Goal: Task Accomplishment & Management: Manage account settings

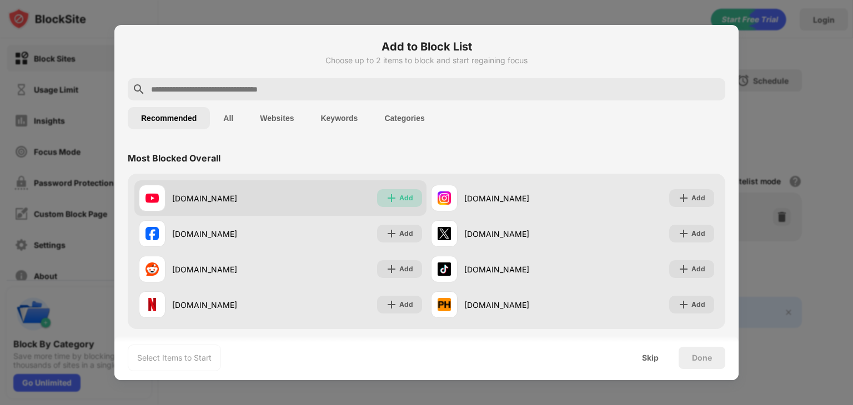
click at [386, 192] on div "Add" at bounding box center [399, 198] width 45 height 18
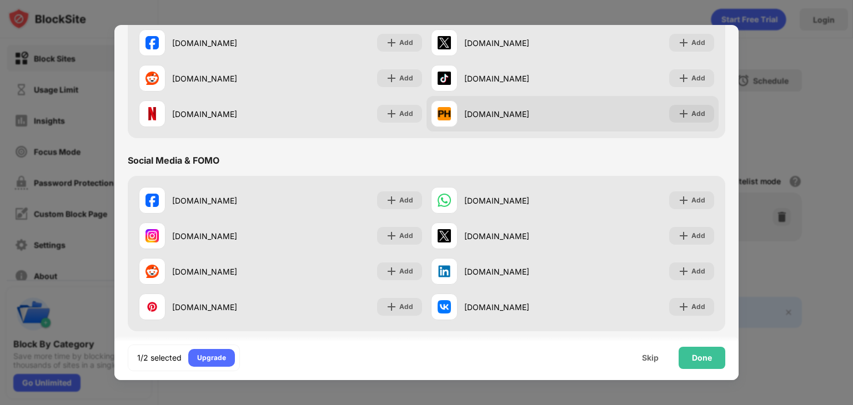
scroll to position [223, 0]
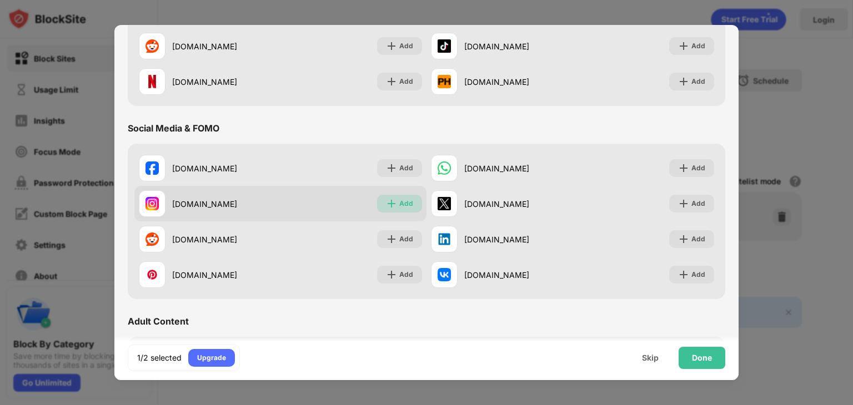
click at [401, 207] on div "Add" at bounding box center [406, 203] width 14 height 11
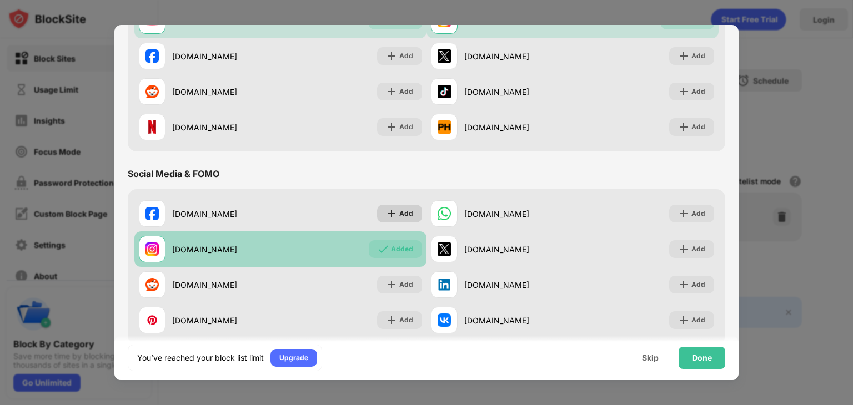
scroll to position [193, 0]
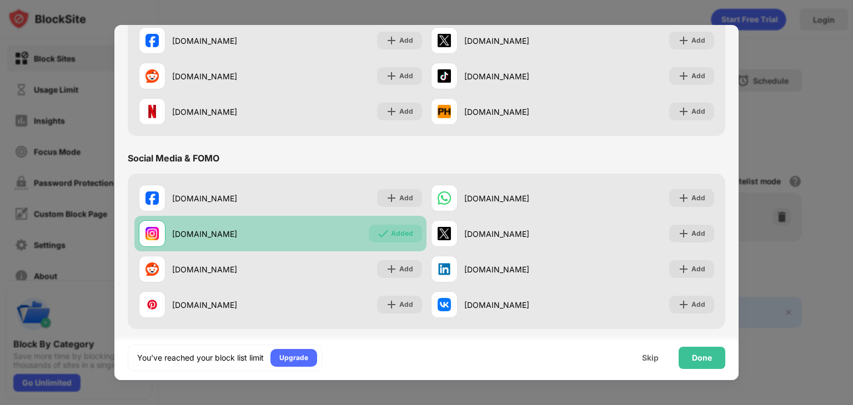
click at [391, 235] on div "Added" at bounding box center [402, 233] width 22 height 11
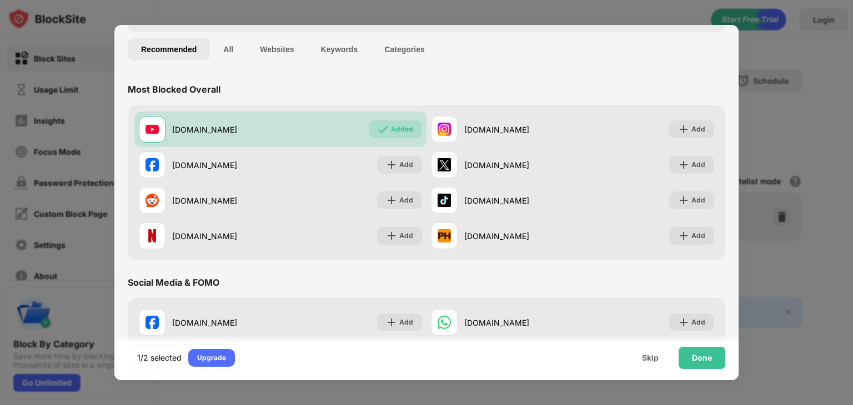
scroll to position [43, 0]
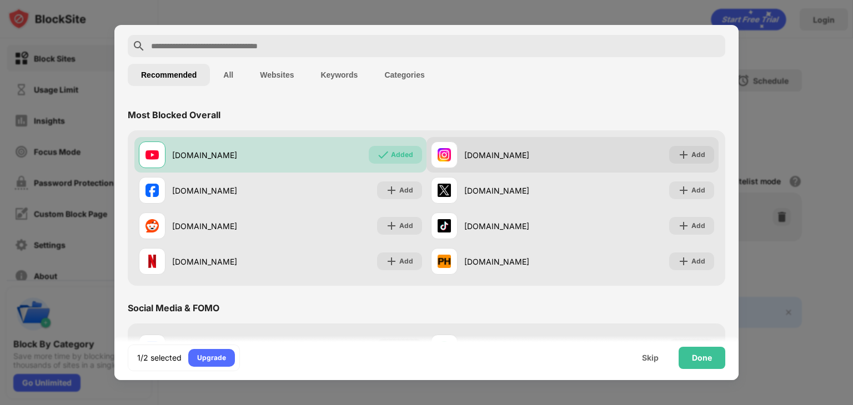
click at [505, 161] on div "[DOMAIN_NAME]" at bounding box center [502, 155] width 142 height 27
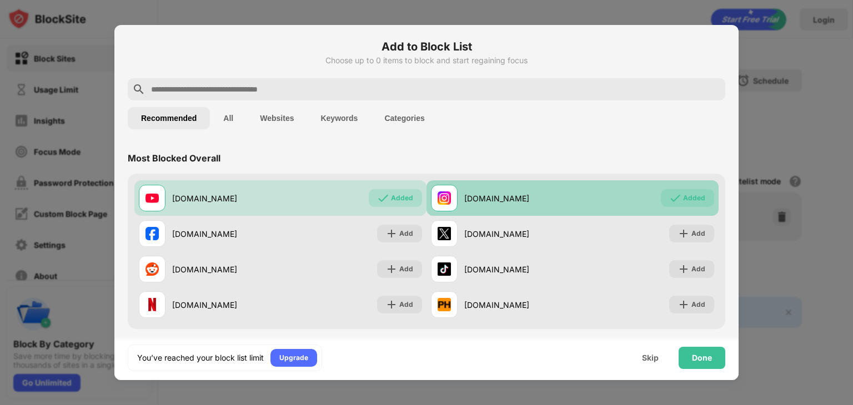
scroll to position [0, 0]
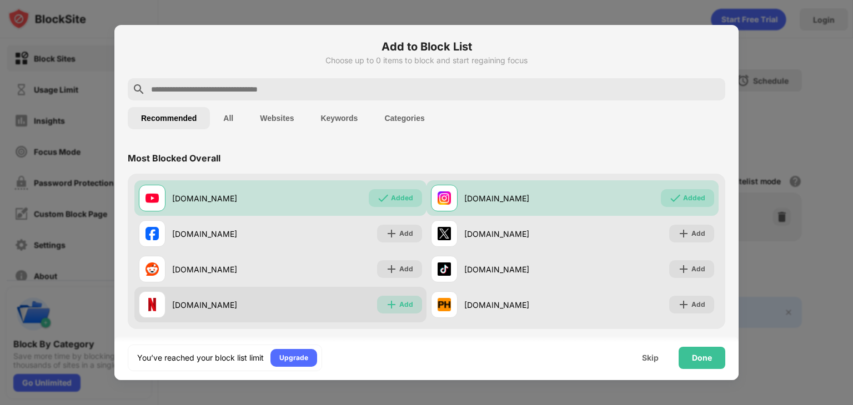
click at [377, 301] on div "Add" at bounding box center [399, 305] width 45 height 18
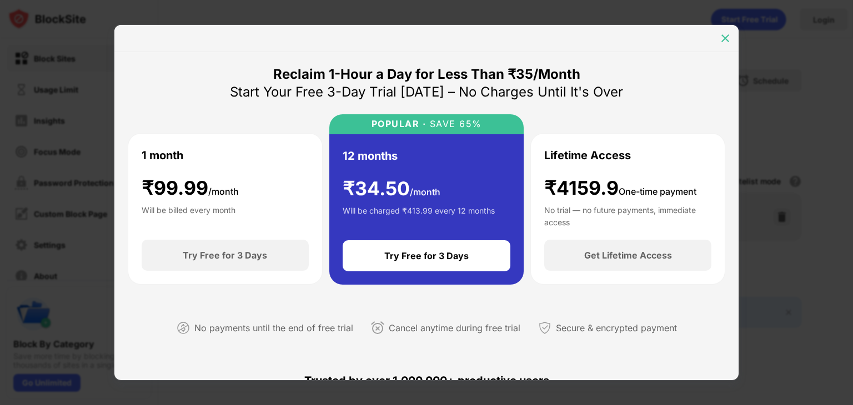
click at [721, 39] on img at bounding box center [724, 38] width 11 height 11
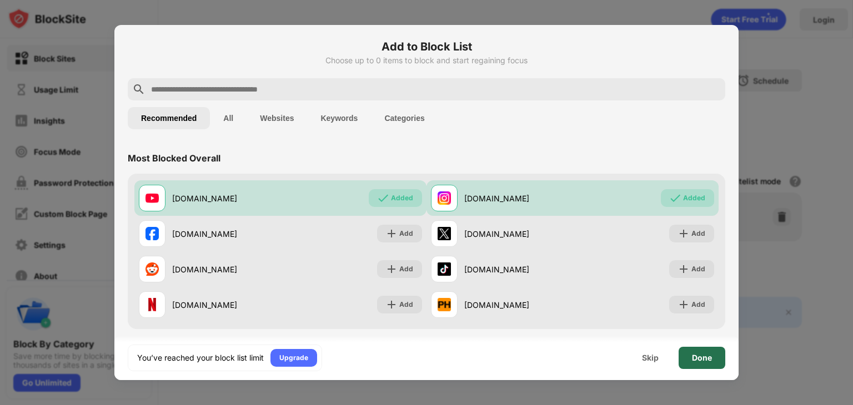
click at [686, 365] on div "Done" at bounding box center [701, 358] width 47 height 22
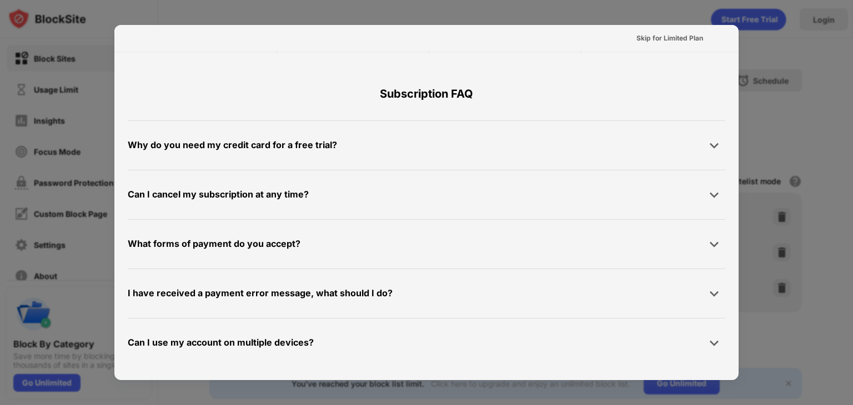
scroll to position [541, 0]
click at [772, 61] on div at bounding box center [426, 202] width 853 height 405
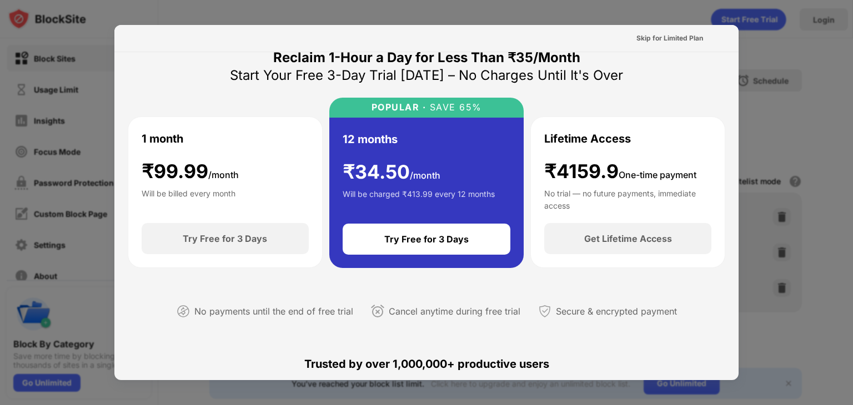
scroll to position [0, 0]
